Goal: Check status: Check status

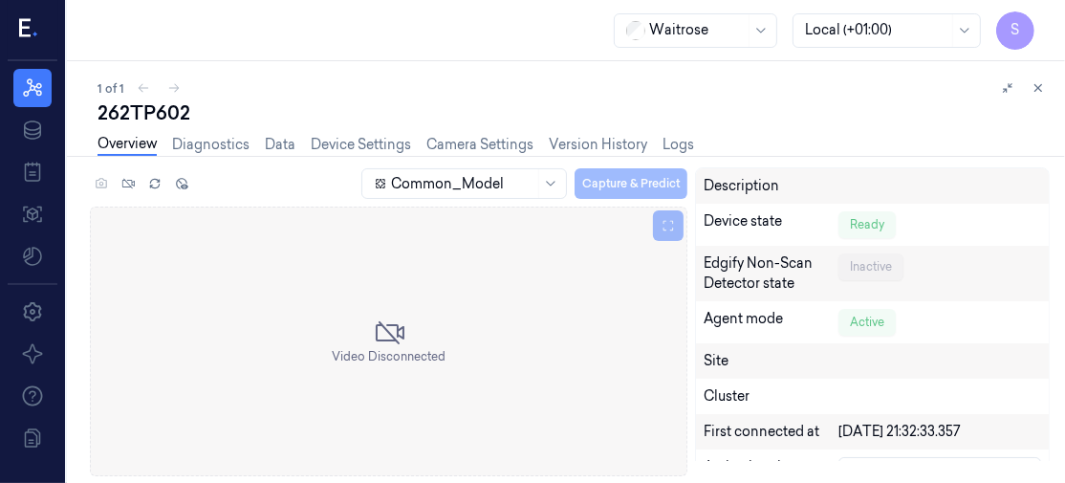
scroll to position [21, 0]
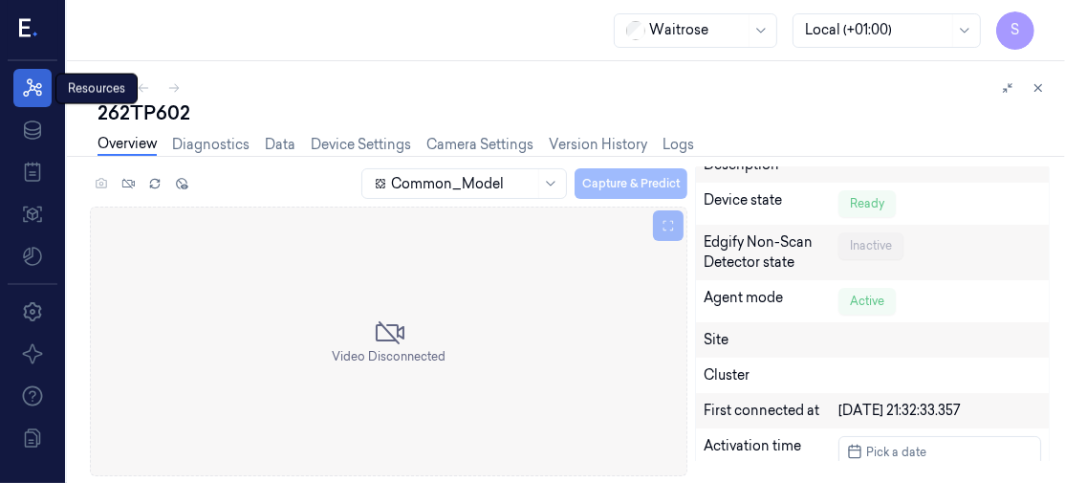
click at [39, 86] on icon at bounding box center [32, 87] width 23 height 23
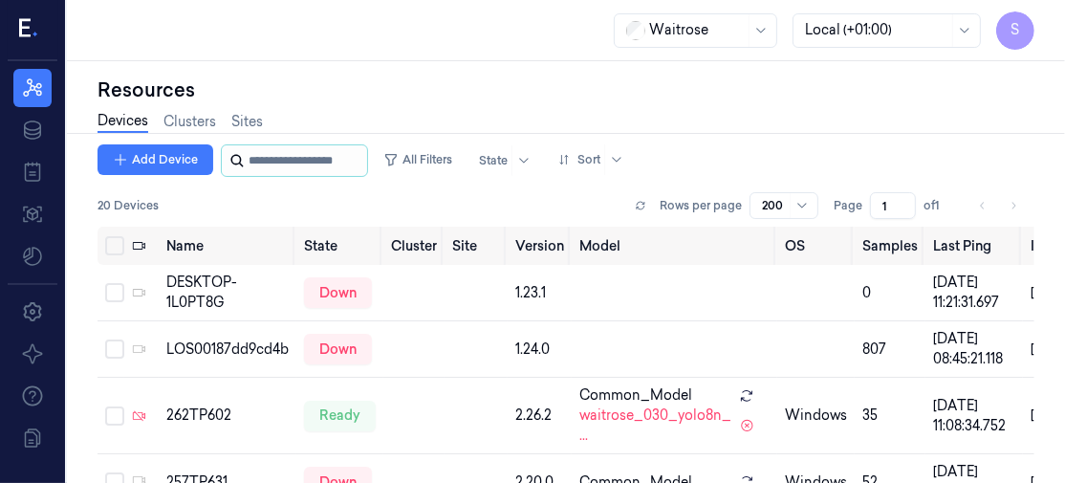
click at [295, 159] on input "string" at bounding box center [306, 160] width 115 height 31
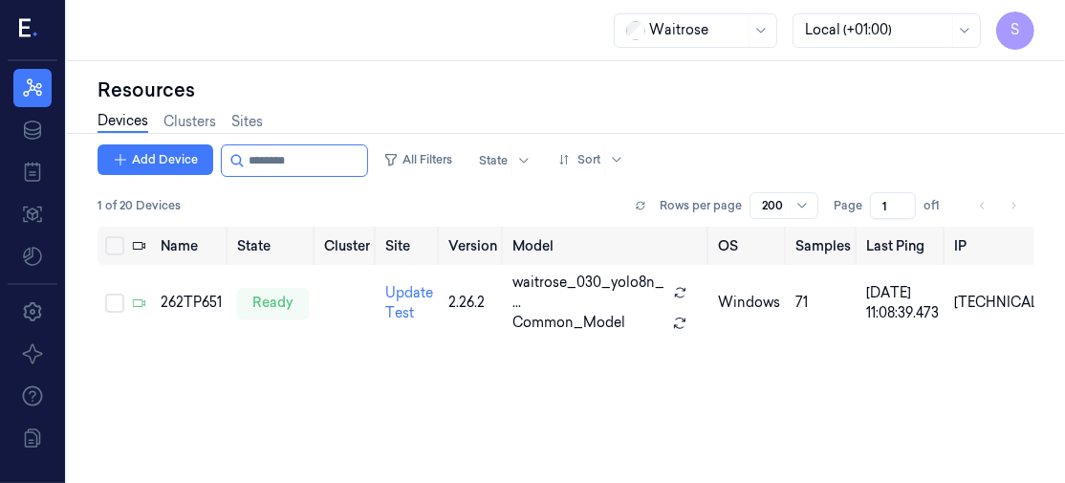
type input "********"
click at [194, 301] on div "262TP651" at bounding box center [191, 303] width 61 height 20
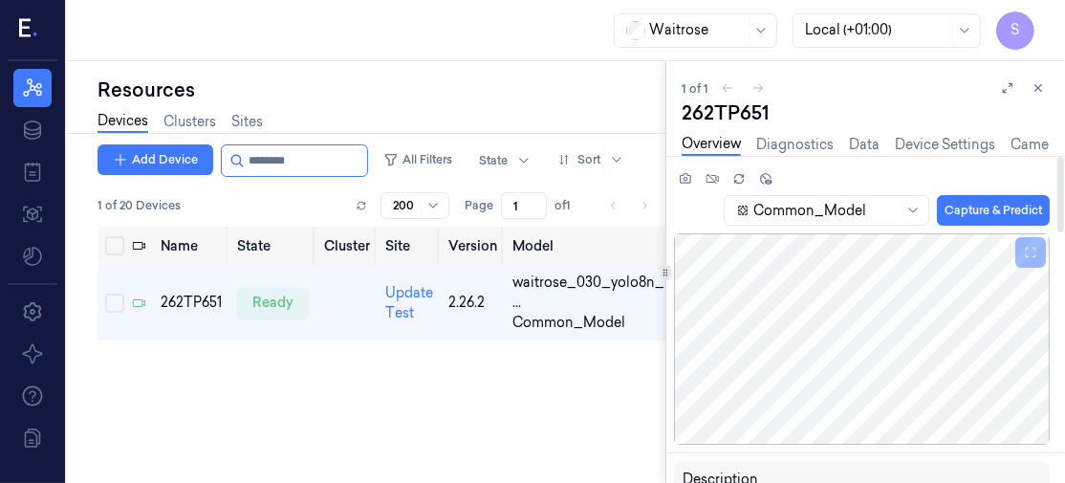
drag, startPoint x: 1059, startPoint y: 168, endPoint x: 1021, endPoint y: 0, distance: 172.5
click at [1057, 157] on div at bounding box center [1060, 195] width 7 height 76
click at [1040, 84] on icon at bounding box center [1038, 87] width 13 height 13
